Goal: Transaction & Acquisition: Purchase product/service

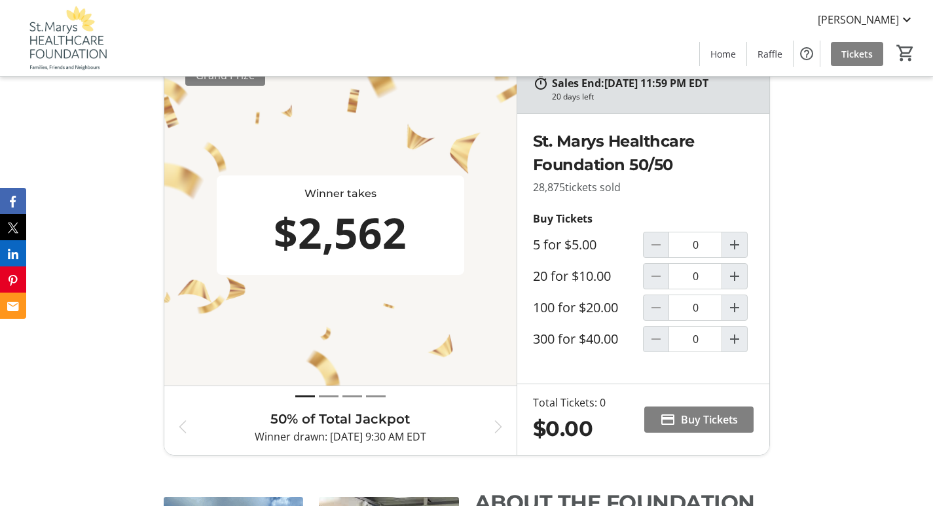
scroll to position [573, 0]
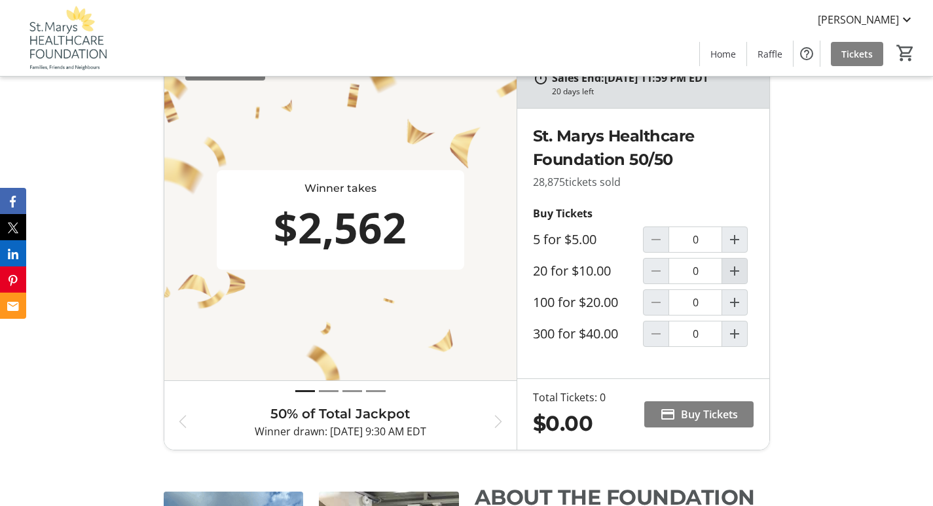
click at [734, 268] on mat-icon "Increment by one" at bounding box center [735, 271] width 16 height 16
type input "1"
click at [690, 414] on span "Buy Tickets" at bounding box center [709, 415] width 57 height 16
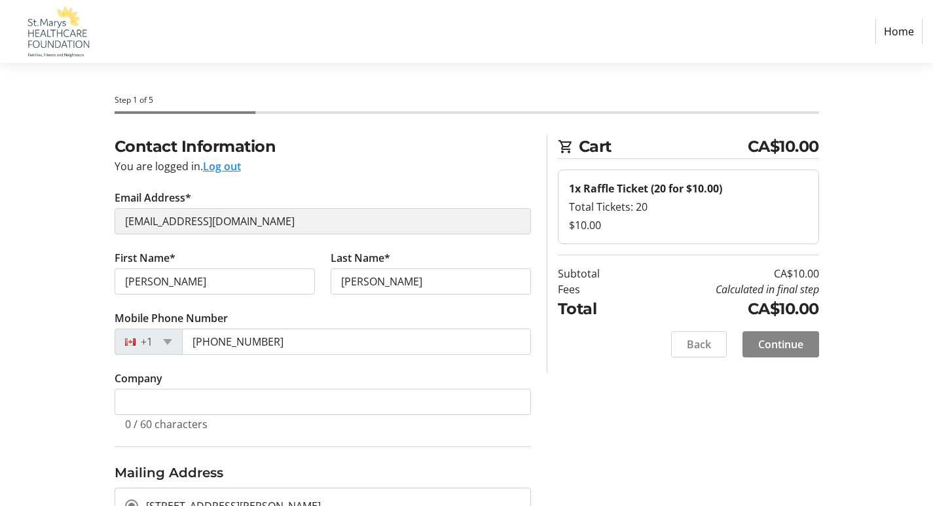
click at [786, 343] on span "Continue" at bounding box center [780, 345] width 45 height 16
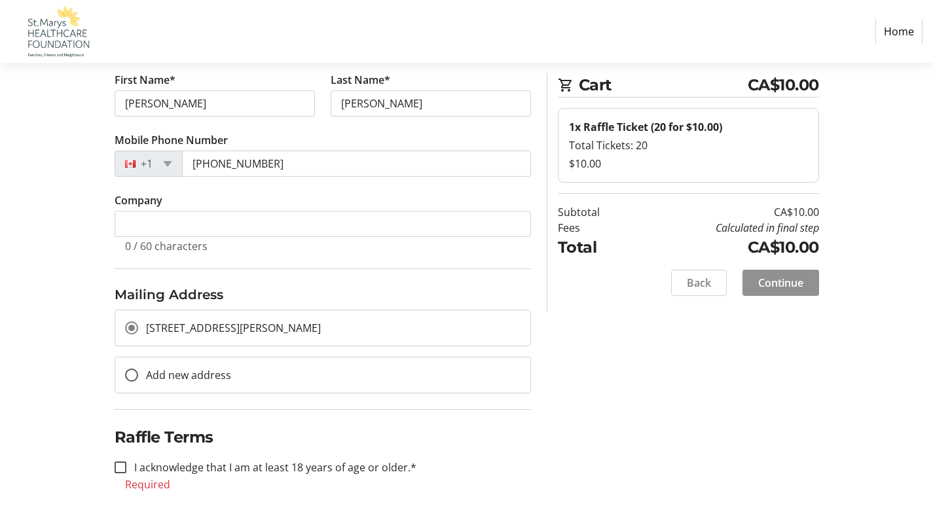
click at [786, 343] on div "Contact Information You are logged in. Log out Email Address* [EMAIL_ADDRESS][D…" at bounding box center [467, 279] width 864 height 644
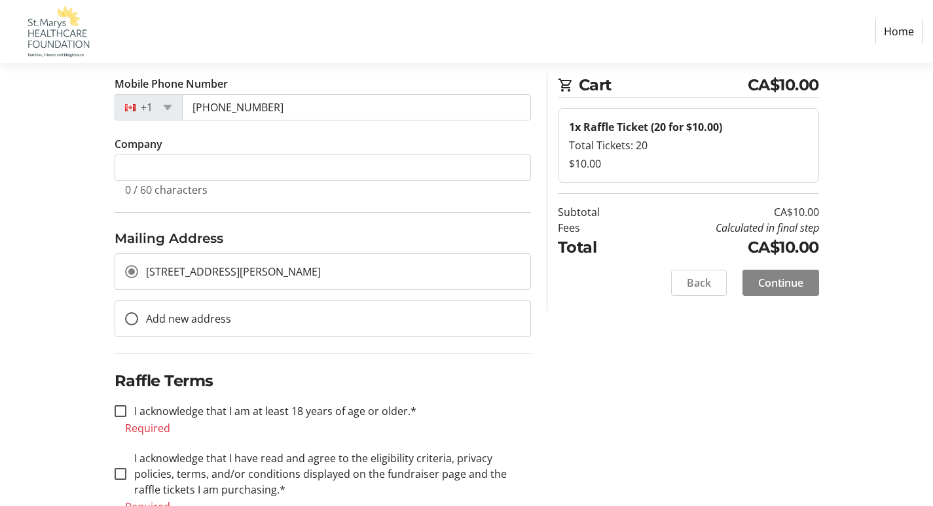
scroll to position [242, 0]
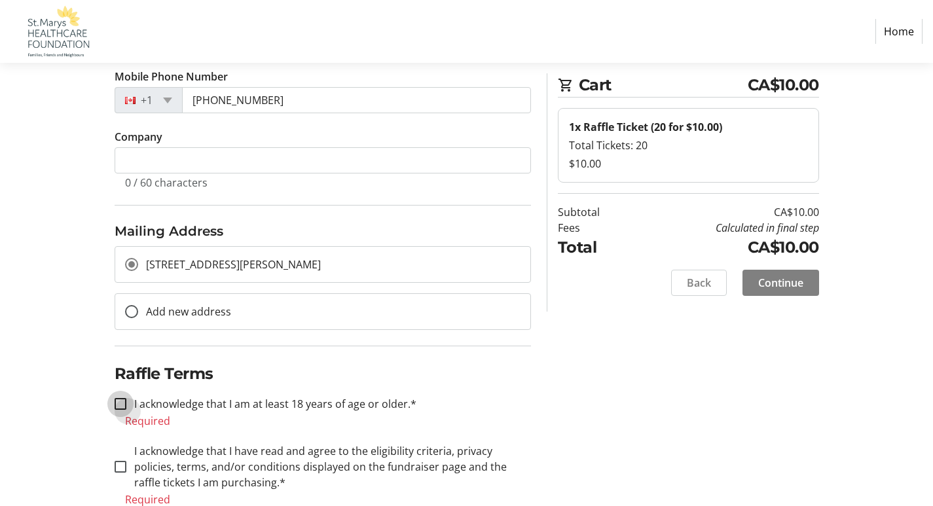
click at [122, 403] on input "I acknowledge that I am at least 18 years of age or older.*" at bounding box center [121, 404] width 12 height 12
checkbox input "true"
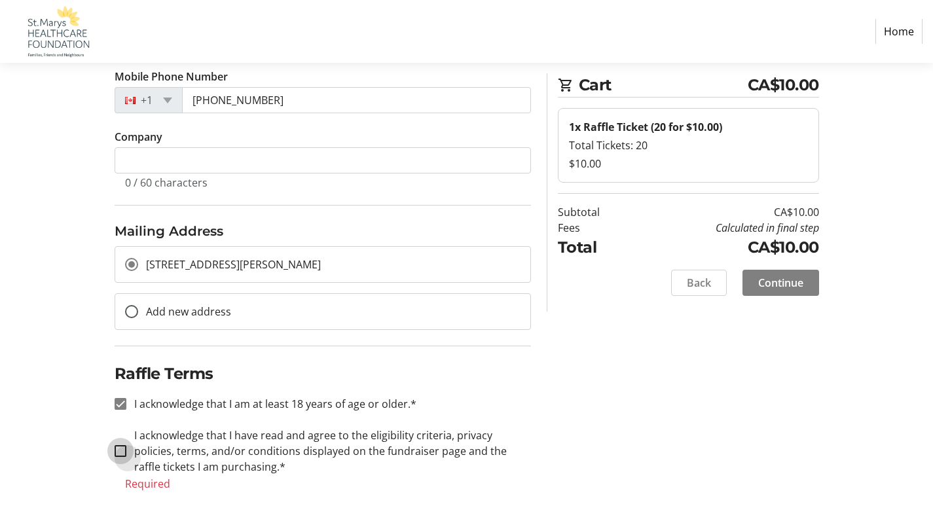
click at [121, 448] on input "I acknowledge that I have read and agree to the eligibility criteria, privacy p…" at bounding box center [121, 451] width 12 height 12
checkbox input "true"
click at [788, 283] on span "Continue" at bounding box center [780, 283] width 45 height 16
click at [788, 283] on div "Back Continue" at bounding box center [688, 283] width 261 height 26
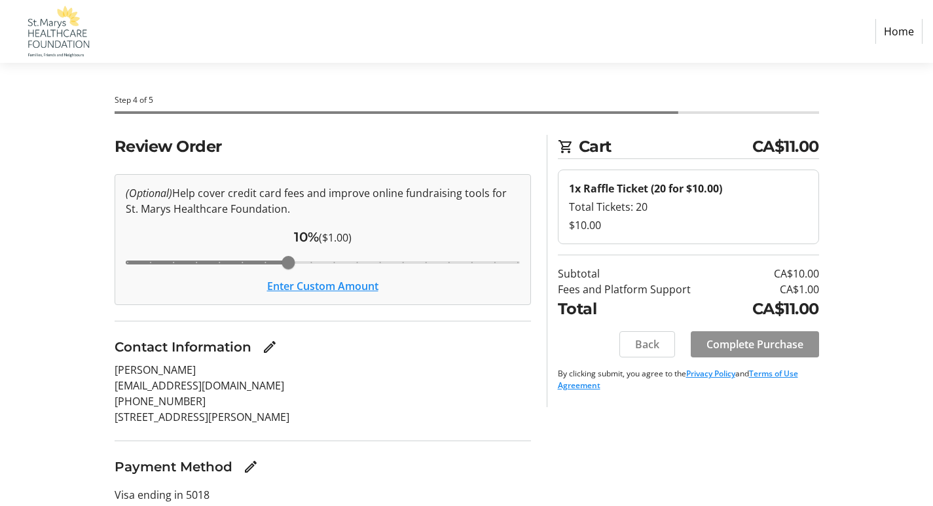
click at [764, 341] on span "Complete Purchase" at bounding box center [754, 345] width 97 height 16
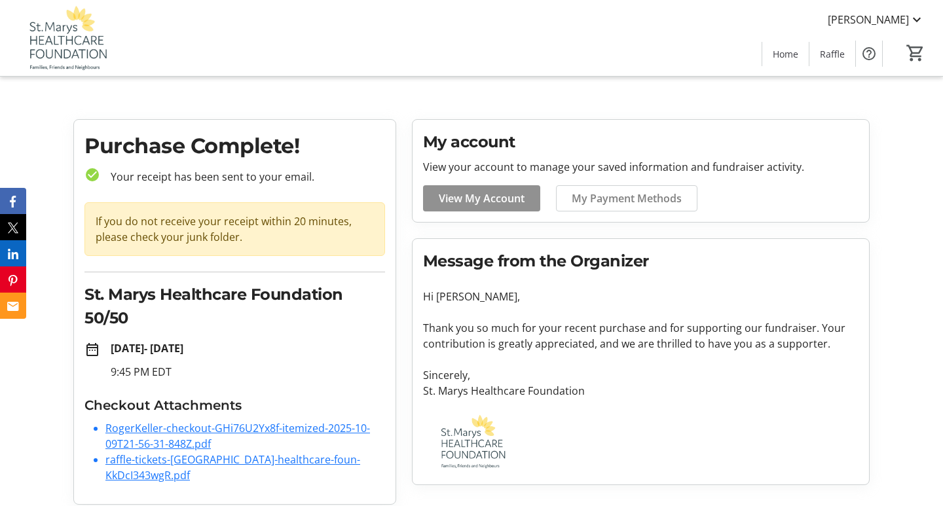
click at [483, 199] on span "View My Account" at bounding box center [482, 199] width 86 height 16
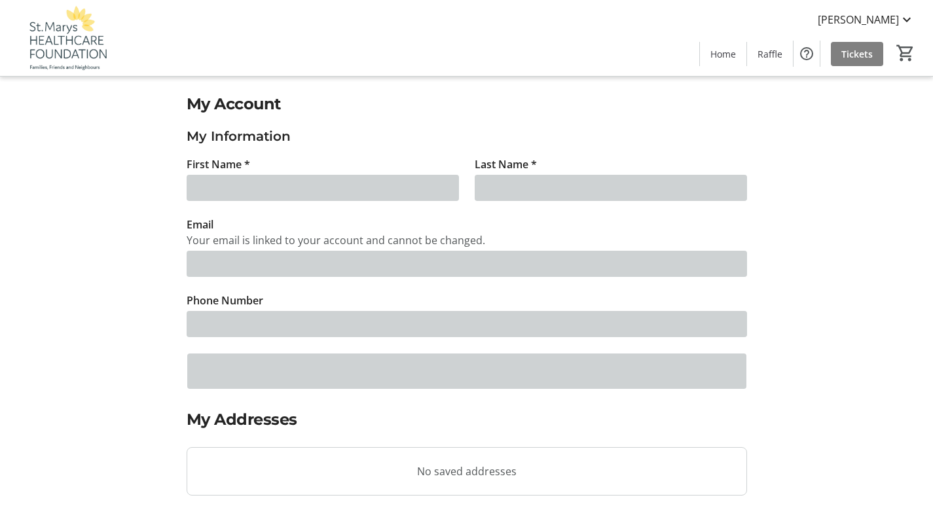
type input "[PERSON_NAME]"
type input "[EMAIL_ADDRESS][DOMAIN_NAME]"
type input "[PHONE_NUMBER]"
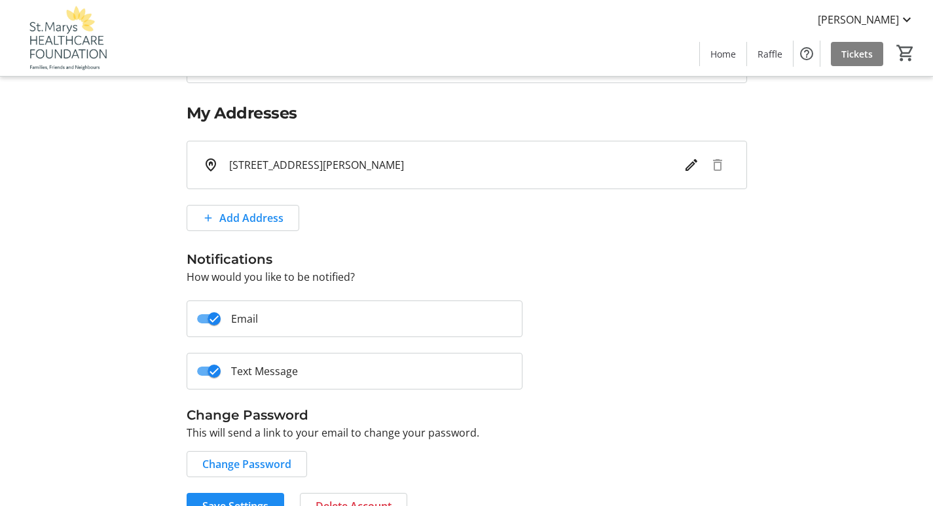
scroll to position [335, 0]
